Goal: Navigation & Orientation: Find specific page/section

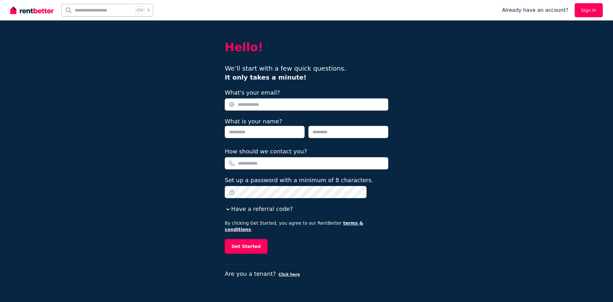
click at [594, 19] on div "Already have an account? Sign In" at bounding box center [552, 10] width 101 height 20
click at [594, 16] on link "Sign In" at bounding box center [589, 10] width 28 height 14
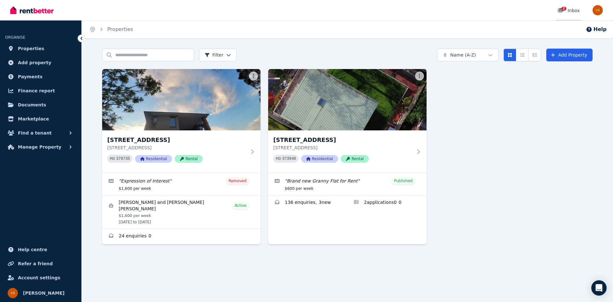
click at [573, 11] on div "2 Inbox" at bounding box center [568, 10] width 22 height 6
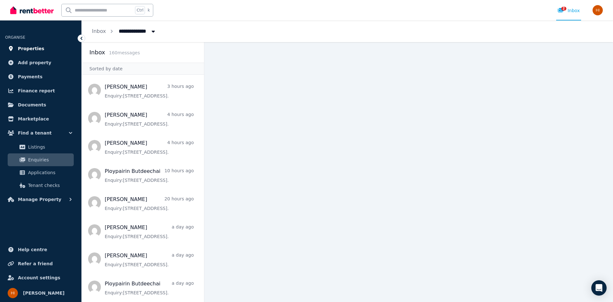
click at [37, 45] on span "Properties" at bounding box center [31, 49] width 26 height 8
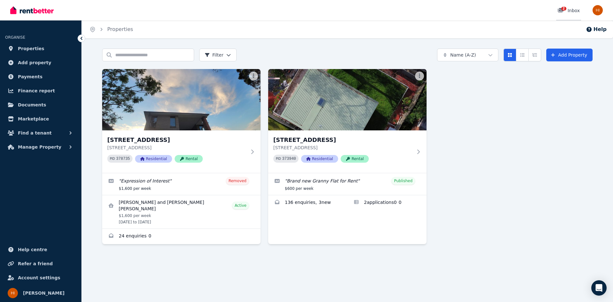
click at [566, 6] on link "2 Inbox" at bounding box center [568, 10] width 25 height 20
